Goal: Task Accomplishment & Management: Use online tool/utility

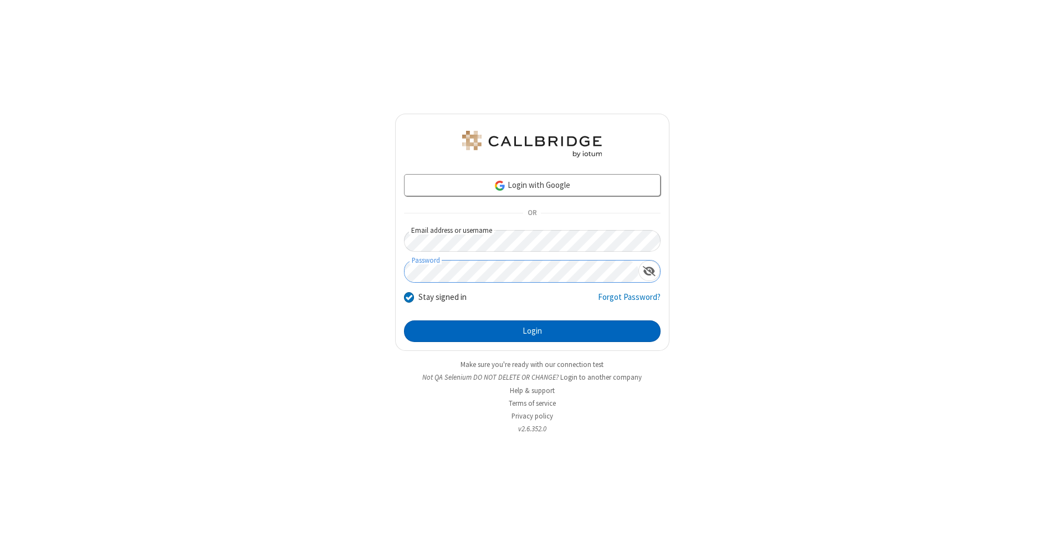
click at [532, 331] on button "Login" at bounding box center [532, 331] width 257 height 22
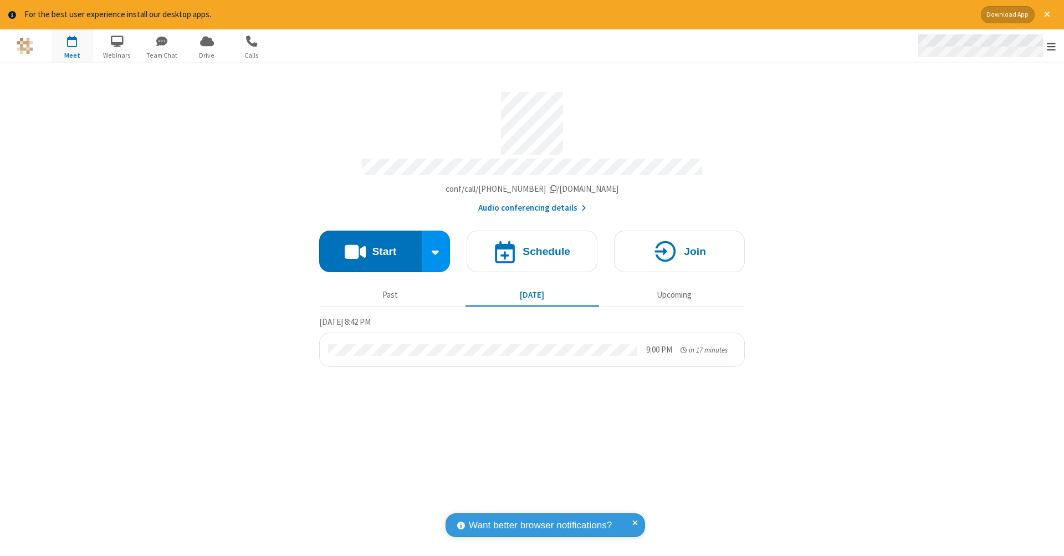
click at [1051, 47] on span "Open menu" at bounding box center [1051, 46] width 9 height 11
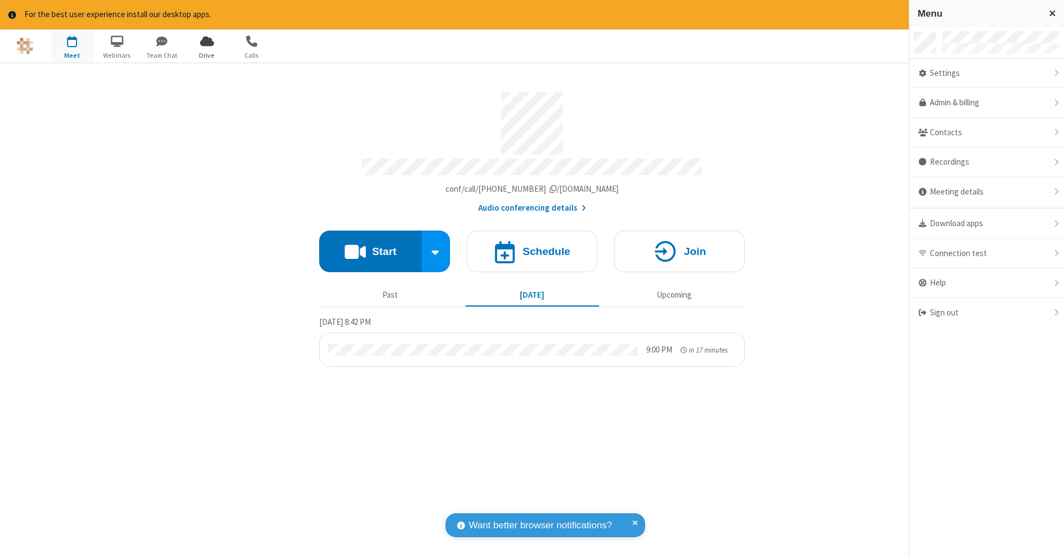
click at [207, 55] on span "Drive" at bounding box center [207, 55] width 42 height 10
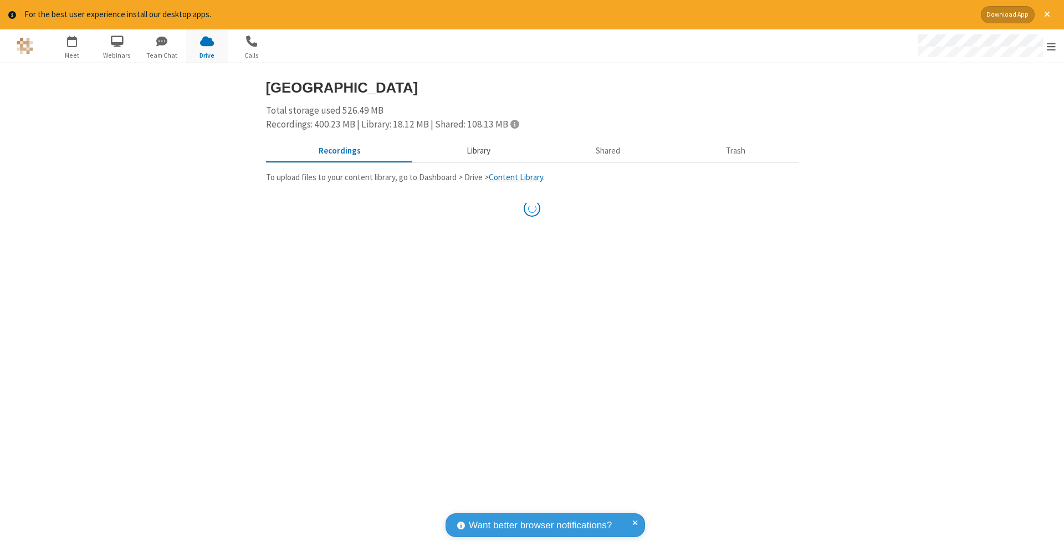
click at [477, 150] on button "Library" at bounding box center [478, 150] width 130 height 21
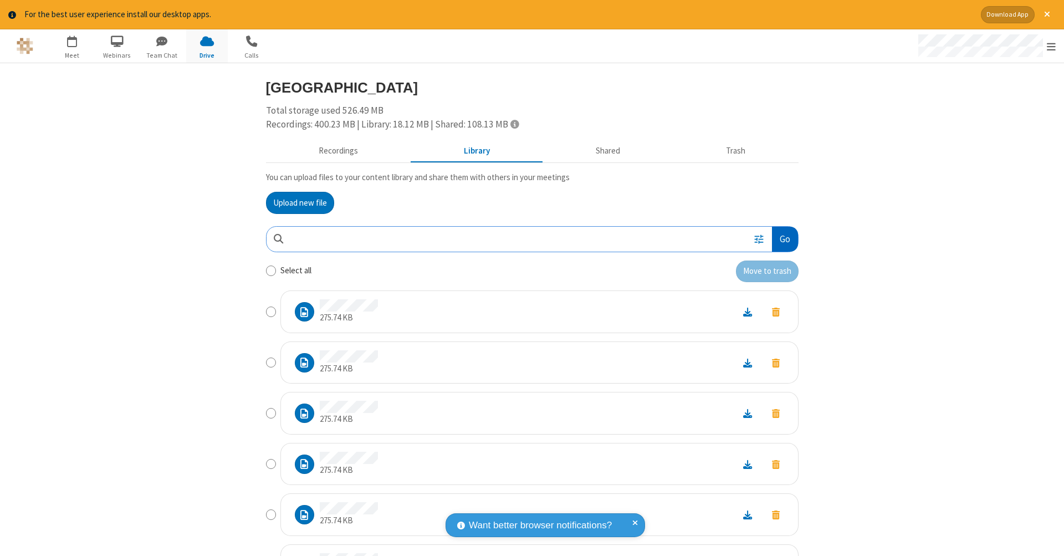
click at [780, 237] on button "Go" at bounding box center [784, 239] width 25 height 25
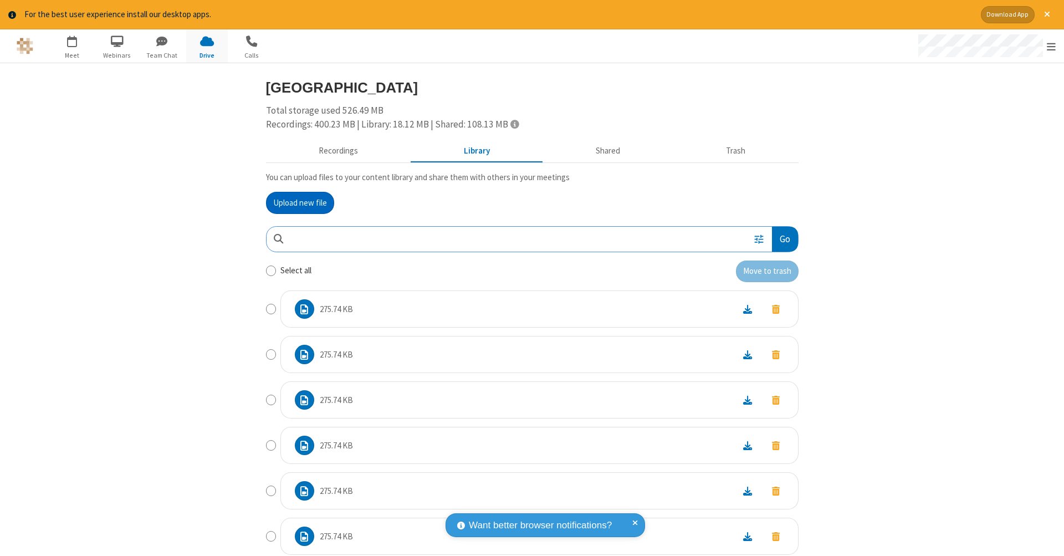
click at [295, 201] on button "Upload new file" at bounding box center [300, 203] width 68 height 22
